Goal: Task Accomplishment & Management: Use online tool/utility

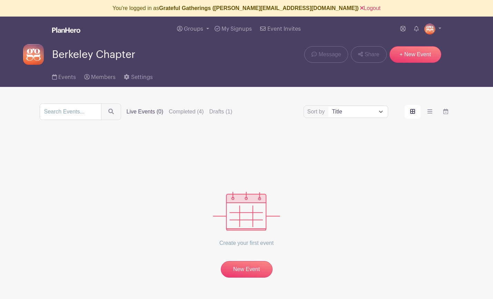
click at [360, 6] on link "Logout" at bounding box center [370, 8] width 20 height 6
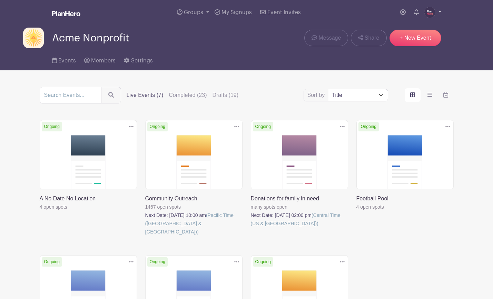
click at [430, 11] on img at bounding box center [429, 12] width 11 height 11
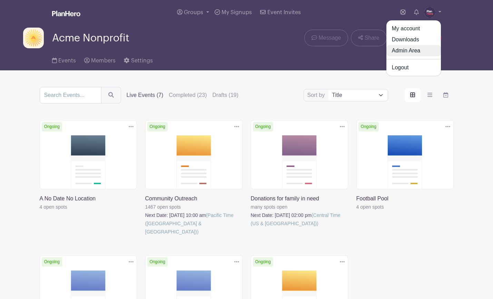
click at [411, 55] on link "Admin Area" at bounding box center [413, 50] width 55 height 11
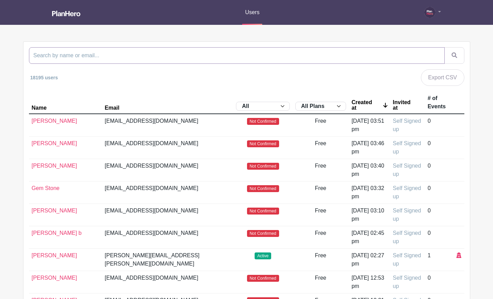
click at [264, 57] on input "search" at bounding box center [237, 55] width 416 height 17
paste input "[PERSON_NAME][EMAIL_ADDRESS][PERSON_NAME][DOMAIN_NAME]"
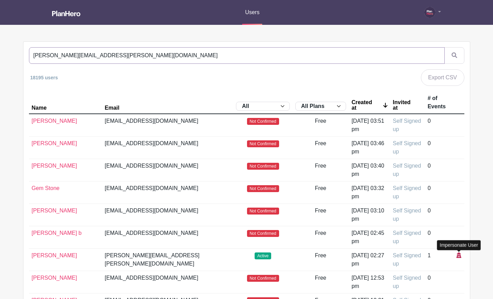
type input "[PERSON_NAME][EMAIL_ADDRESS][PERSON_NAME][DOMAIN_NAME]"
click at [458, 253] on icon at bounding box center [459, 256] width 5 height 6
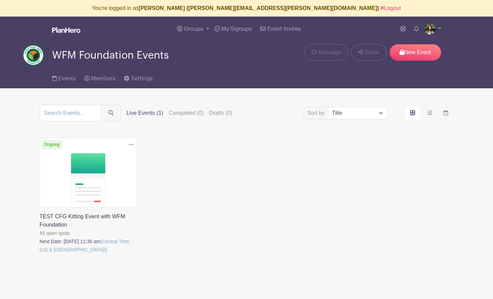
click at [40, 254] on link at bounding box center [40, 254] width 0 height 0
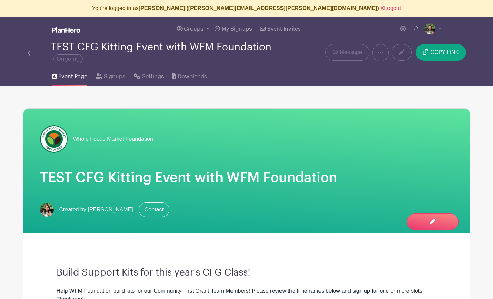
click at [30, 52] on img at bounding box center [30, 53] width 7 height 5
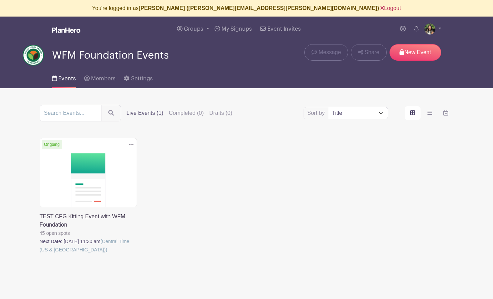
click at [381, 7] on link "Logout" at bounding box center [391, 8] width 20 height 6
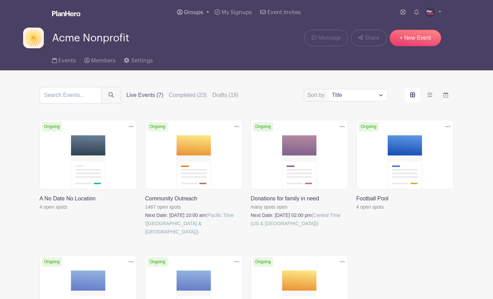
click at [186, 11] on span "Groups" at bounding box center [193, 13] width 19 height 6
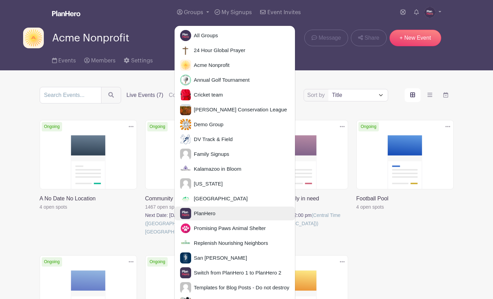
click at [208, 215] on span "PlanHero" at bounding box center [203, 214] width 24 height 8
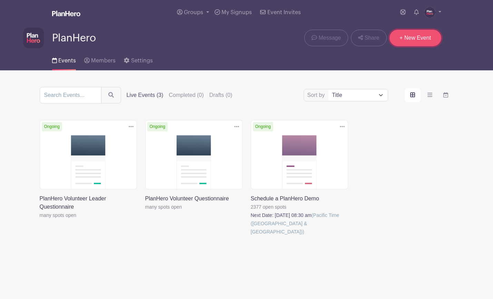
click at [408, 40] on link "+ New Event" at bounding box center [416, 38] width 52 height 17
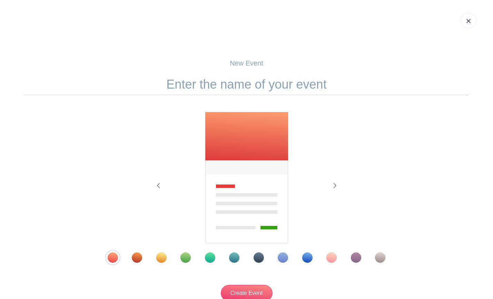
click at [468, 20] on img at bounding box center [469, 21] width 4 height 4
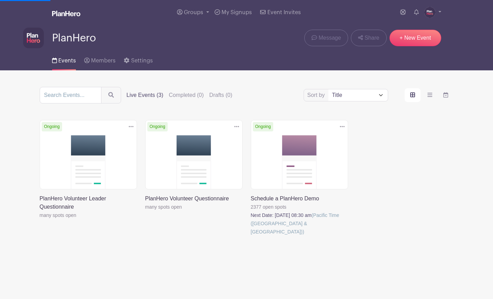
click at [251, 236] on link at bounding box center [251, 236] width 0 height 0
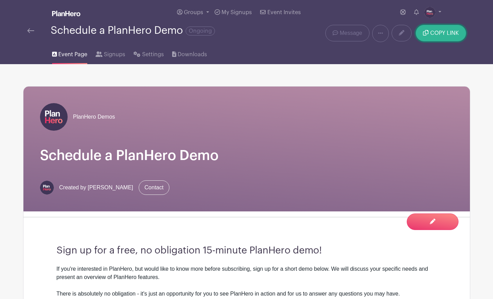
click at [430, 31] on button "COPY LINK" at bounding box center [441, 33] width 50 height 17
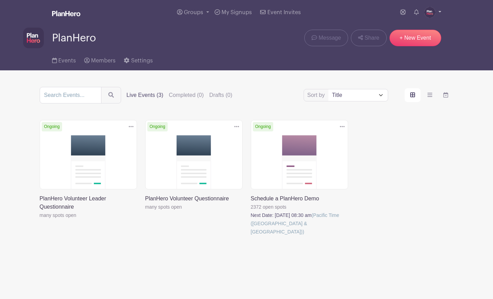
click at [431, 13] on img at bounding box center [429, 12] width 11 height 11
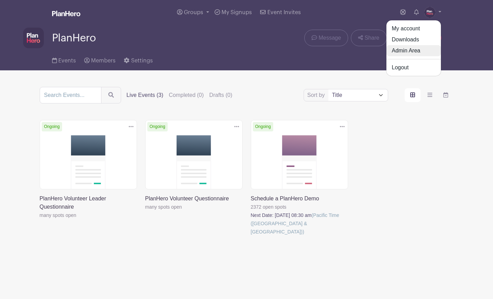
click at [426, 49] on link "Admin Area" at bounding box center [413, 50] width 55 height 11
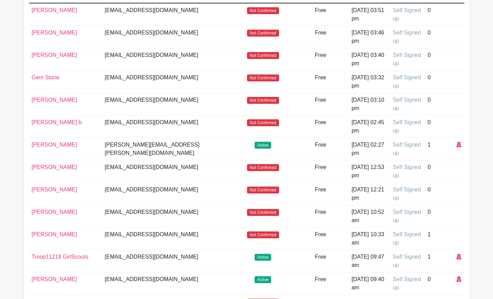
scroll to position [113, 0]
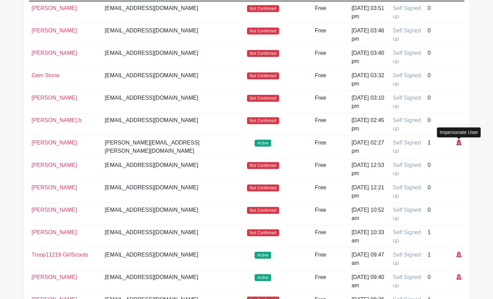
click at [459, 142] on icon at bounding box center [459, 143] width 5 height 6
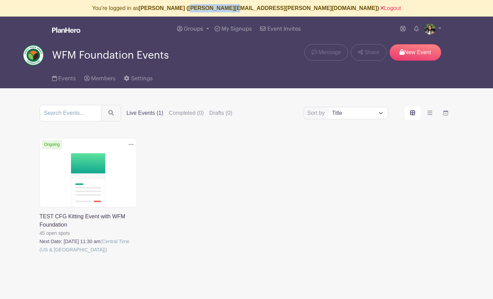
drag, startPoint x: 275, startPoint y: 9, endPoint x: 236, endPoint y: 11, distance: 38.7
click at [236, 11] on div "You're logged in as Mireya Valadez (mireya.valadez@wholefoods.com) Logout" at bounding box center [246, 8] width 493 height 17
drag, startPoint x: 228, startPoint y: 7, endPoint x: 194, endPoint y: 8, distance: 33.5
click at [194, 8] on b "[PERSON_NAME] ([PERSON_NAME][EMAIL_ADDRESS][PERSON_NAME][DOMAIN_NAME])" at bounding box center [259, 8] width 241 height 6
copy b "[PERSON_NAME]"
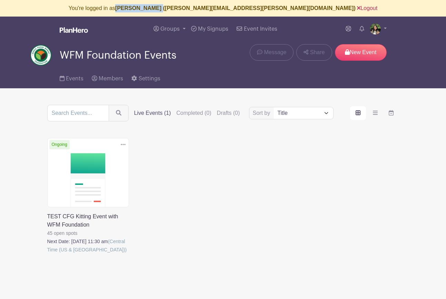
click at [357, 7] on link "Logout" at bounding box center [367, 8] width 20 height 6
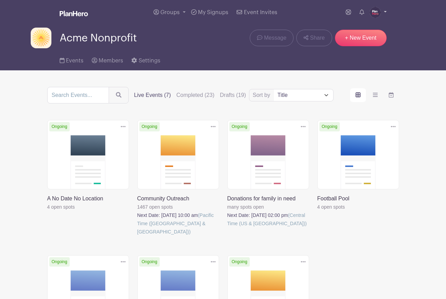
click at [377, 11] on img at bounding box center [375, 12] width 11 height 11
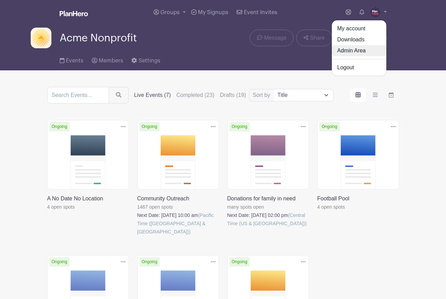
click at [344, 49] on link "Admin Area" at bounding box center [359, 50] width 55 height 11
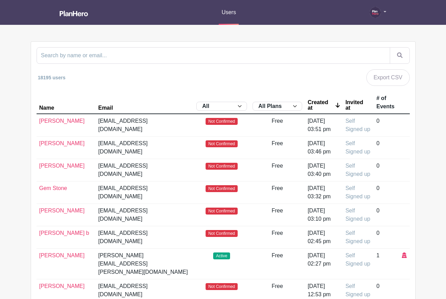
click at [375, 12] on img at bounding box center [375, 12] width 11 height 11
click at [341, 25] on link "My account" at bounding box center [359, 27] width 55 height 11
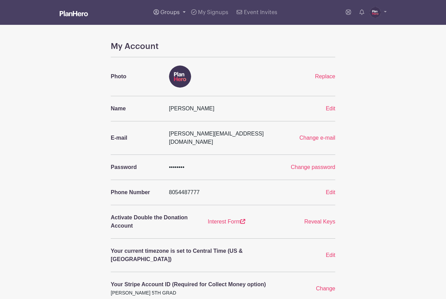
click at [164, 12] on span "Groups" at bounding box center [169, 13] width 19 height 6
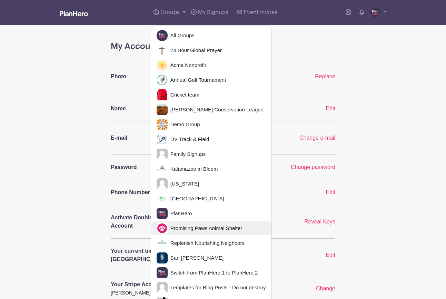
click at [201, 226] on span "Promising Paws Animal Shelter" at bounding box center [205, 229] width 75 height 8
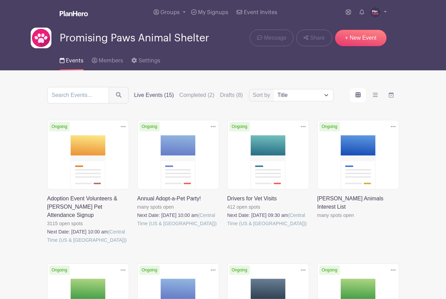
click at [137, 228] on link at bounding box center [137, 228] width 0 height 0
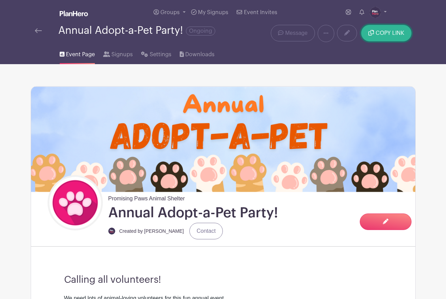
click at [376, 34] on span "COPY LINK" at bounding box center [390, 33] width 29 height 6
